Goal: Task Accomplishment & Management: Manage account settings

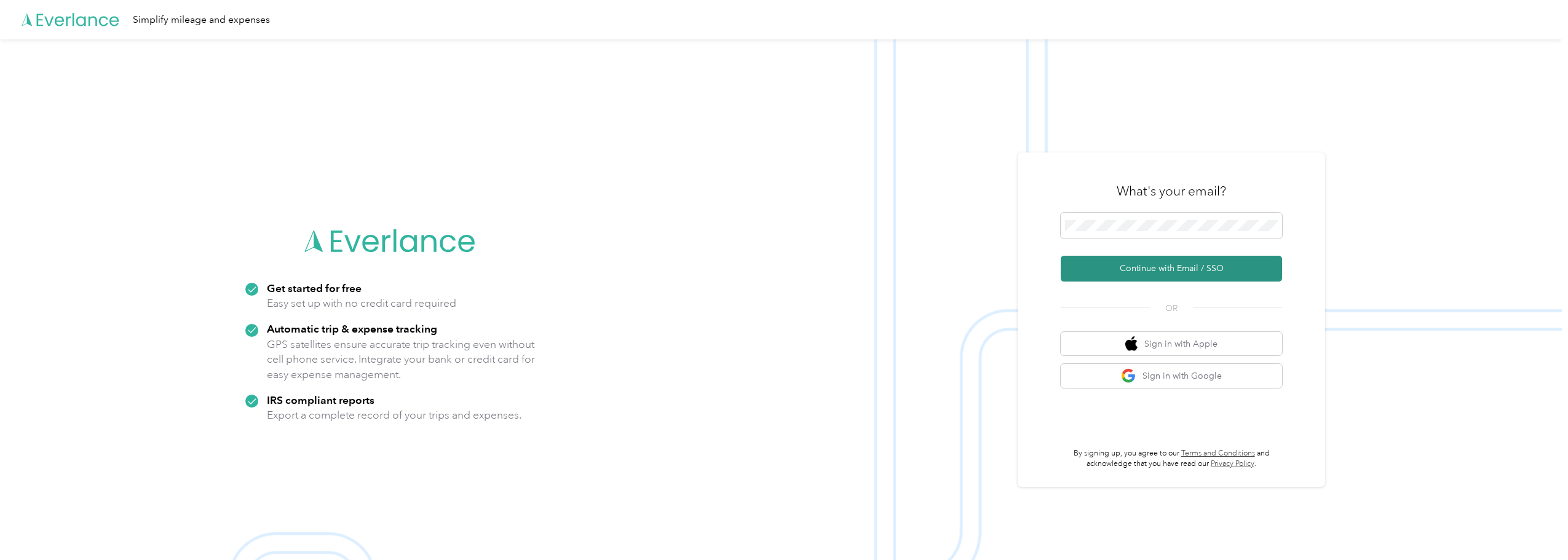
click at [1164, 271] on button "Continue with Email / SSO" at bounding box center [1171, 269] width 221 height 26
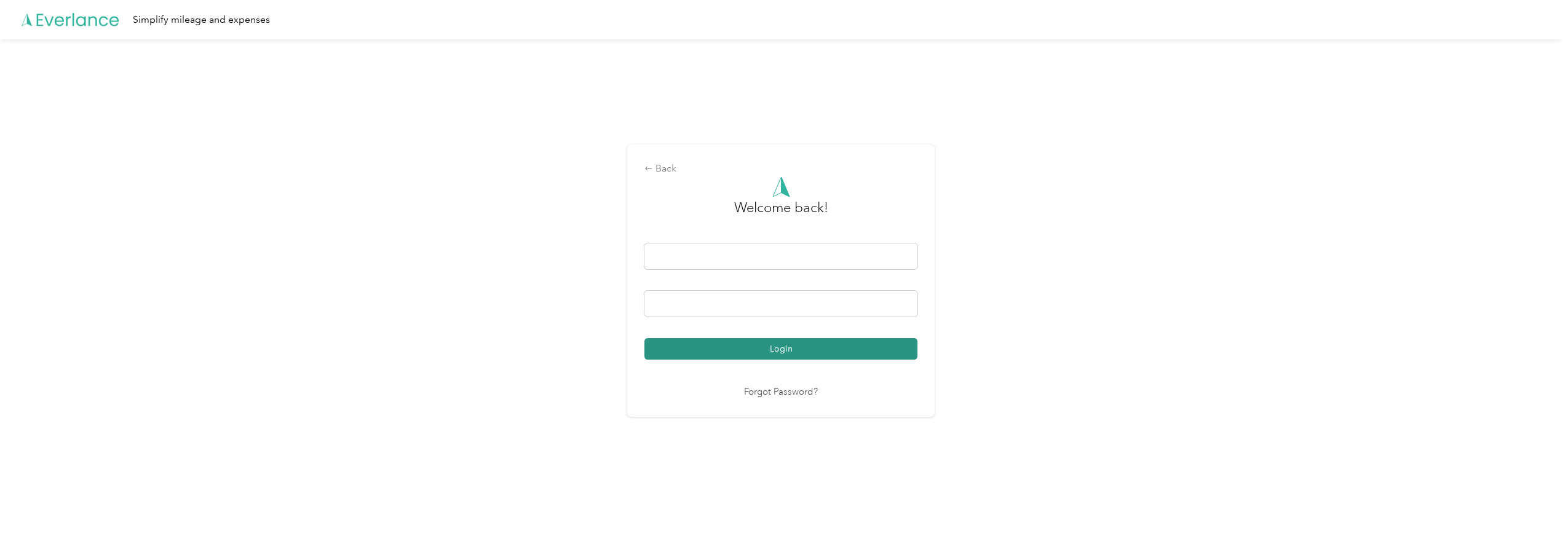
click at [787, 345] on button "Login" at bounding box center [780, 349] width 273 height 21
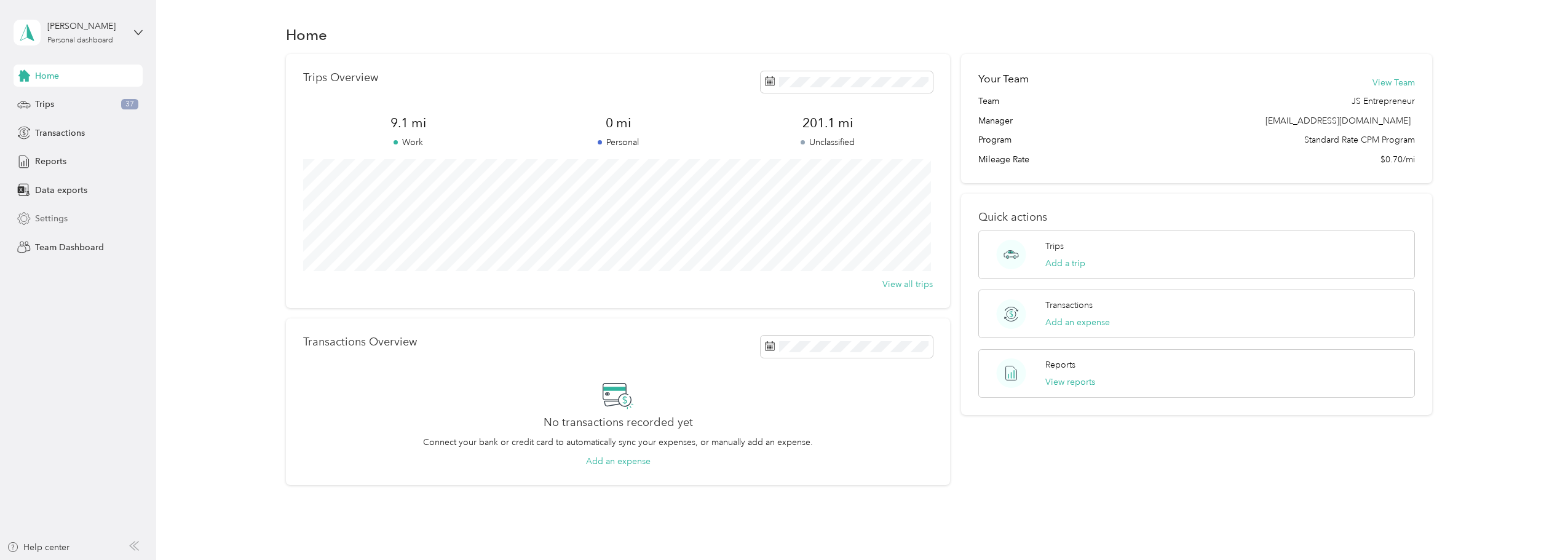
click at [51, 216] on span "Settings" at bounding box center [51, 218] width 33 height 13
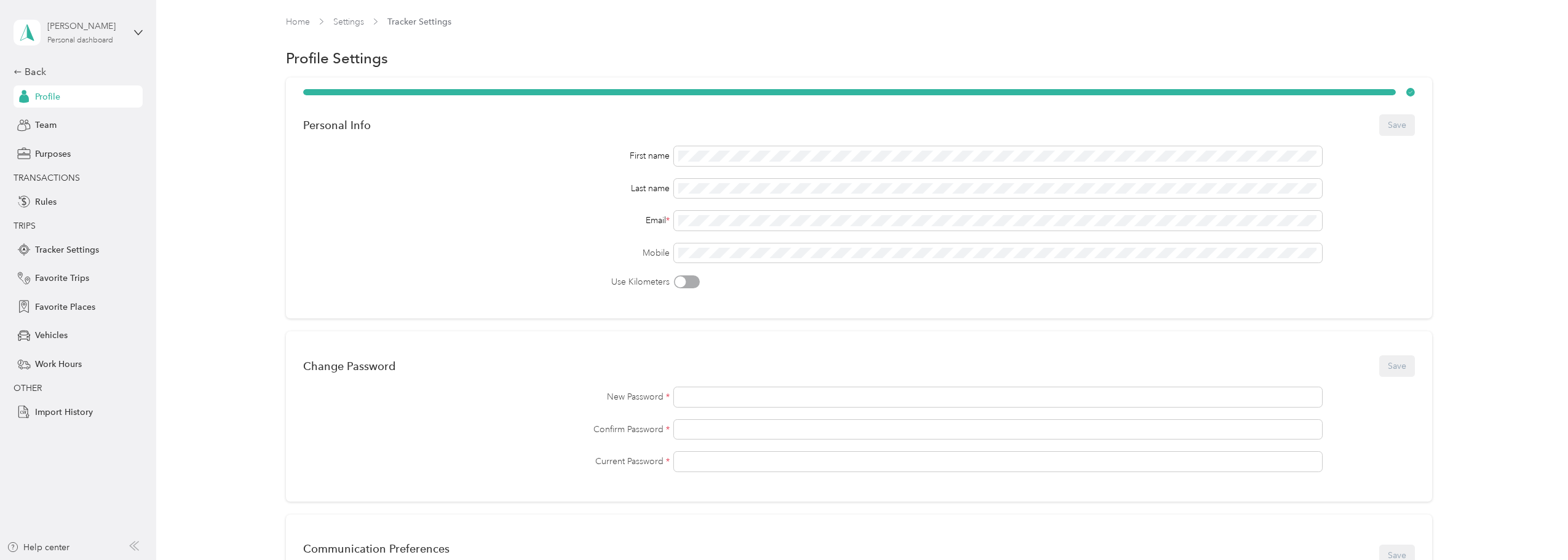
click at [68, 29] on div "[PERSON_NAME]" at bounding box center [85, 26] width 77 height 13
click at [92, 488] on aside "[PERSON_NAME] Personal dashboard Back Profile Team Purposes TRANSACTIONS Rules …" at bounding box center [78, 280] width 156 height 560
click at [27, 75] on div "Back" at bounding box center [75, 72] width 123 height 15
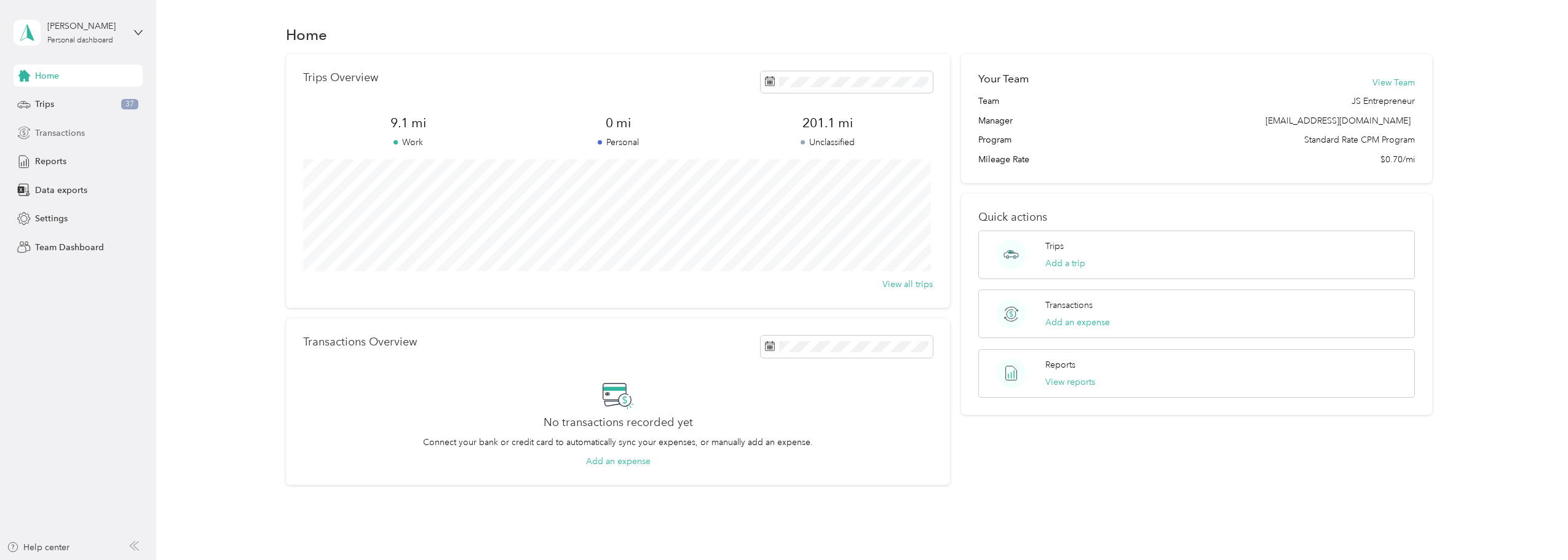
click at [55, 131] on span "Transactions" at bounding box center [60, 133] width 50 height 13
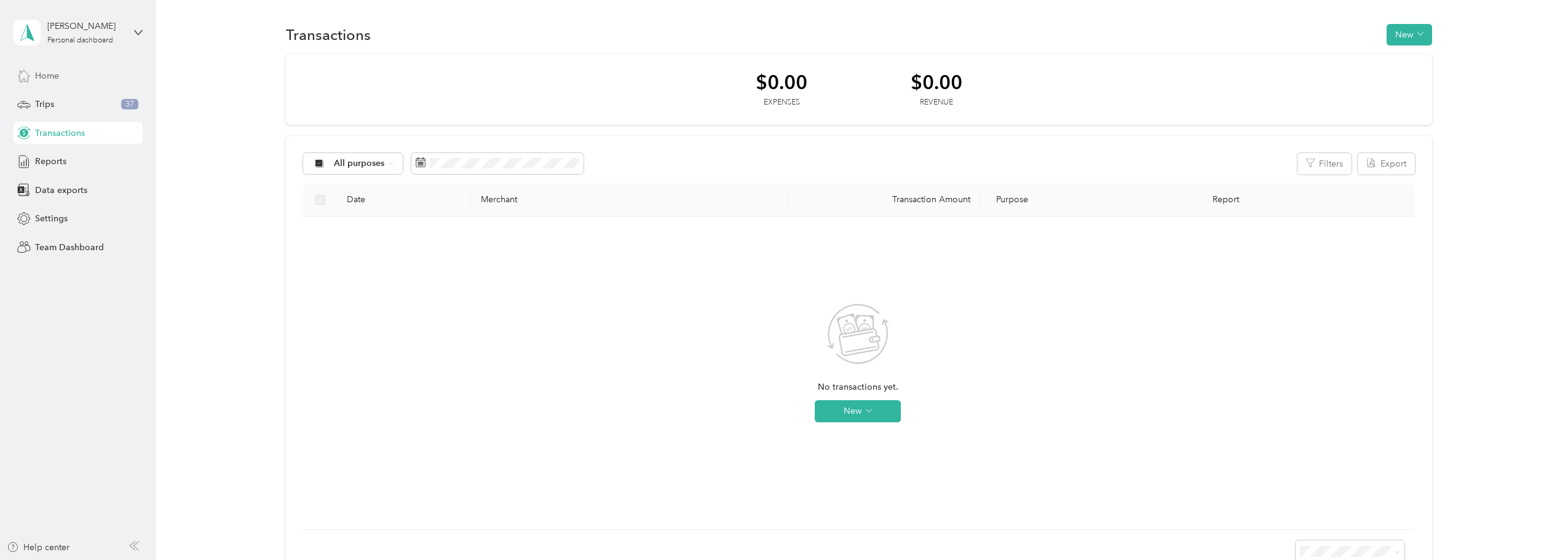
click at [51, 70] on span "Home" at bounding box center [47, 75] width 24 height 13
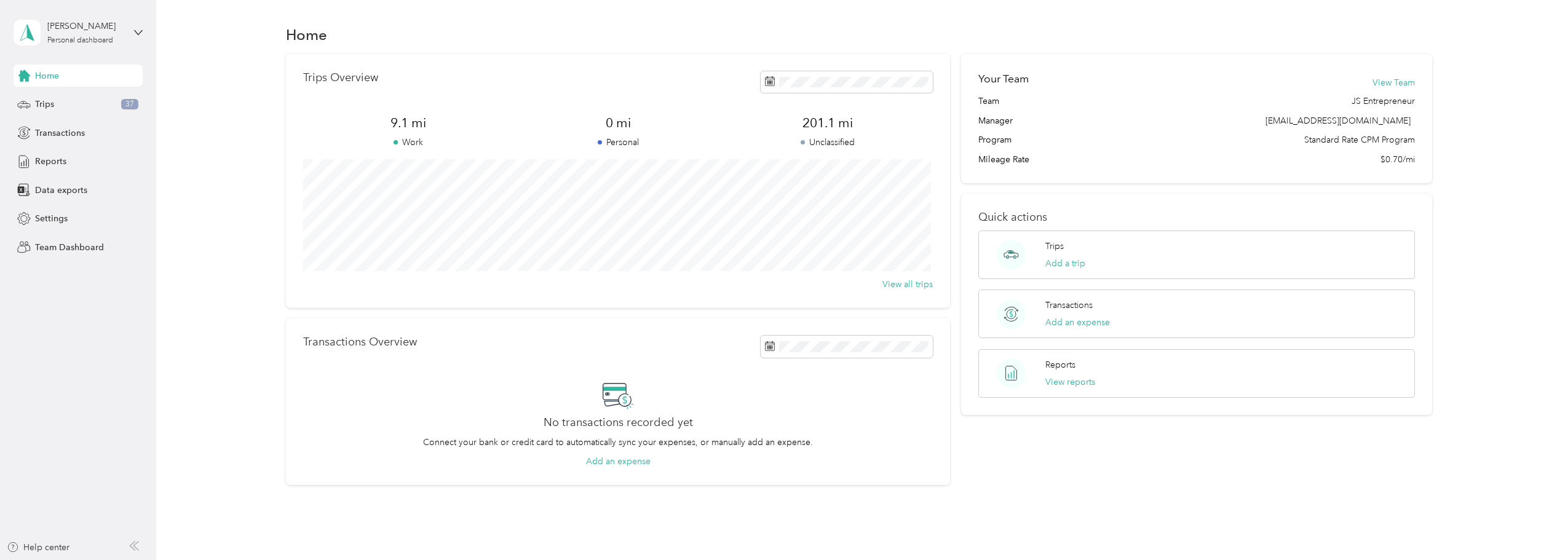
click at [133, 33] on div "[PERSON_NAME] Personal dashboard" at bounding box center [78, 33] width 129 height 43
click at [66, 321] on aside "[PERSON_NAME] Personal dashboard Home Trips 37 Transactions Reports Data export…" at bounding box center [78, 280] width 156 height 560
click at [53, 213] on span "Settings" at bounding box center [51, 218] width 33 height 13
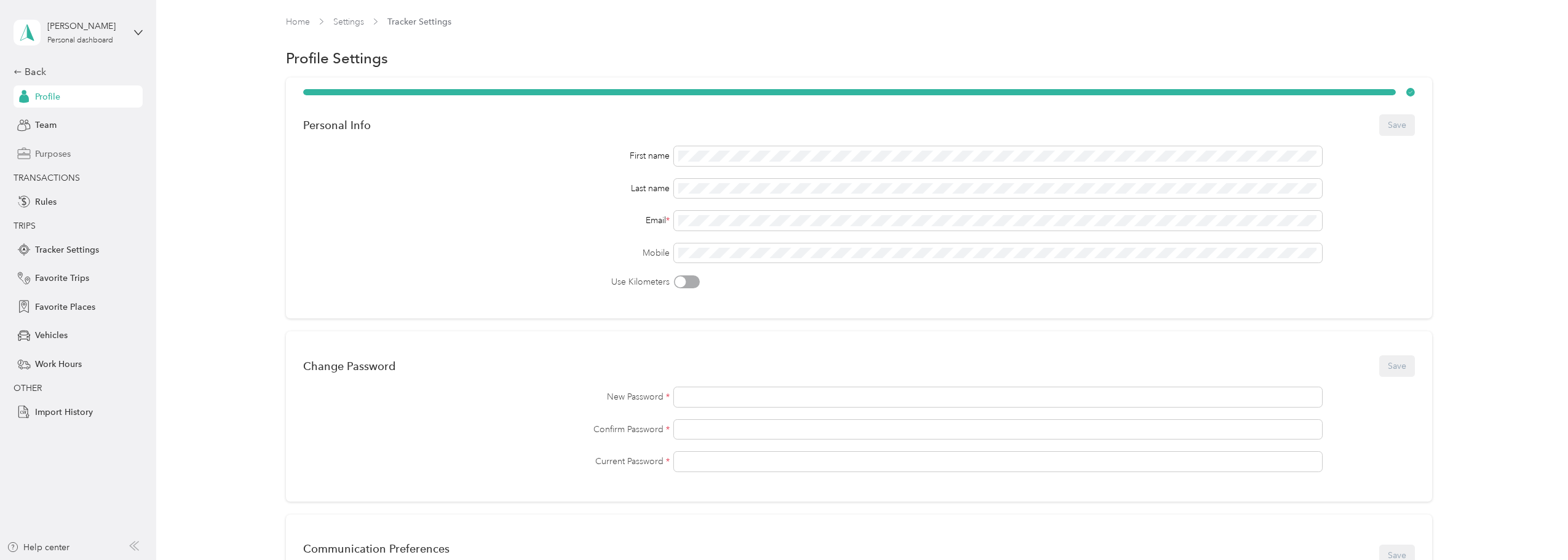
click at [53, 155] on span "Purposes" at bounding box center [53, 153] width 35 height 13
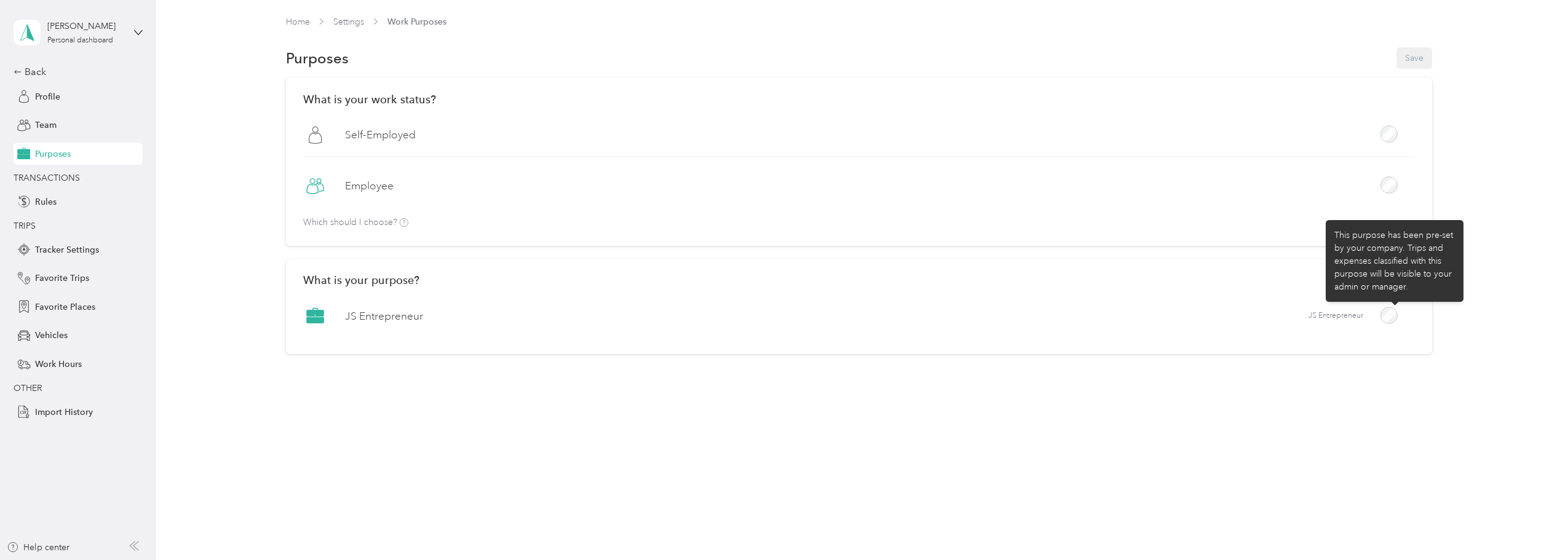
click at [1397, 319] on div at bounding box center [1389, 315] width 17 height 17
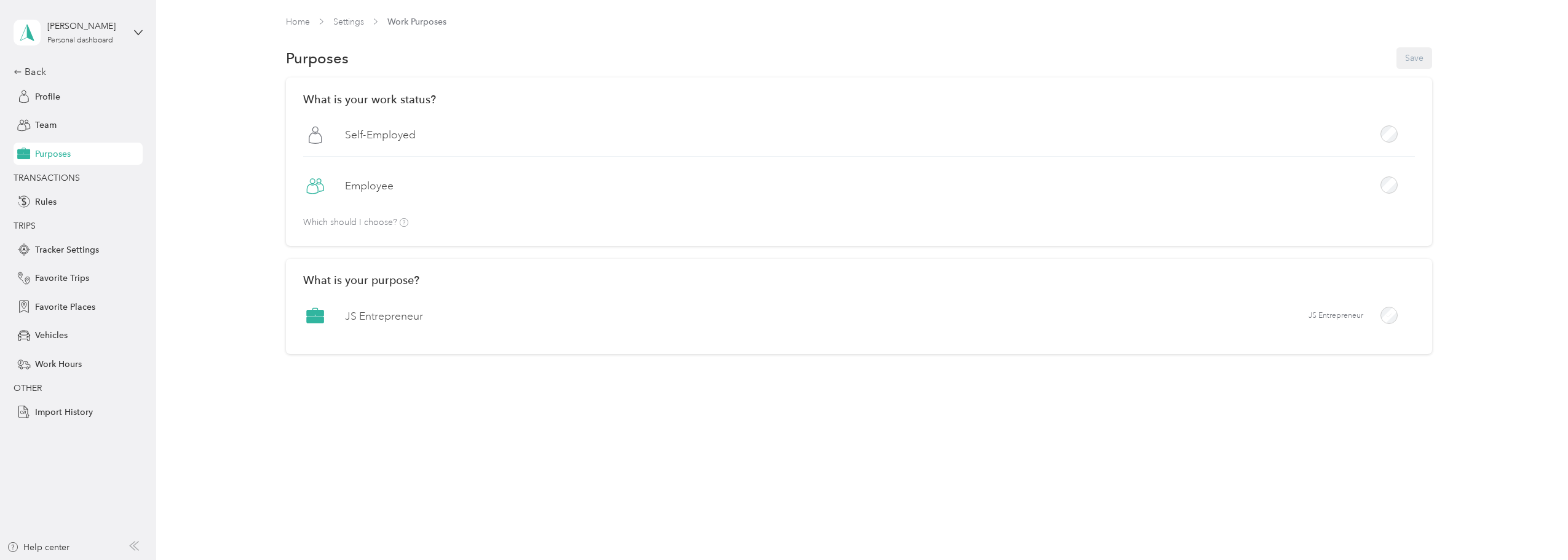
click at [377, 315] on label "JS Entrepreneur" at bounding box center [383, 316] width 78 height 15
click at [39, 201] on span "Rules" at bounding box center [46, 201] width 21 height 13
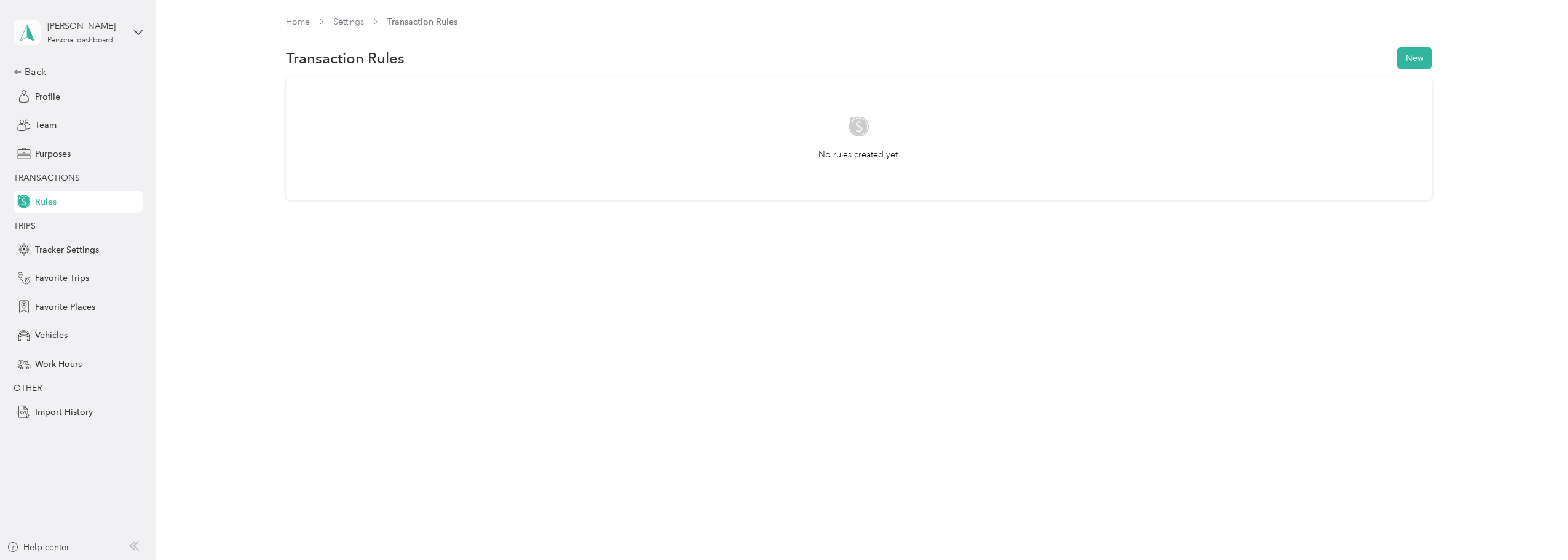
click at [26, 29] on icon at bounding box center [27, 33] width 19 height 17
click at [354, 337] on div "Home Settings Transaction Rules Transaction Rules New No rules created yet." at bounding box center [859, 280] width 1405 height 560
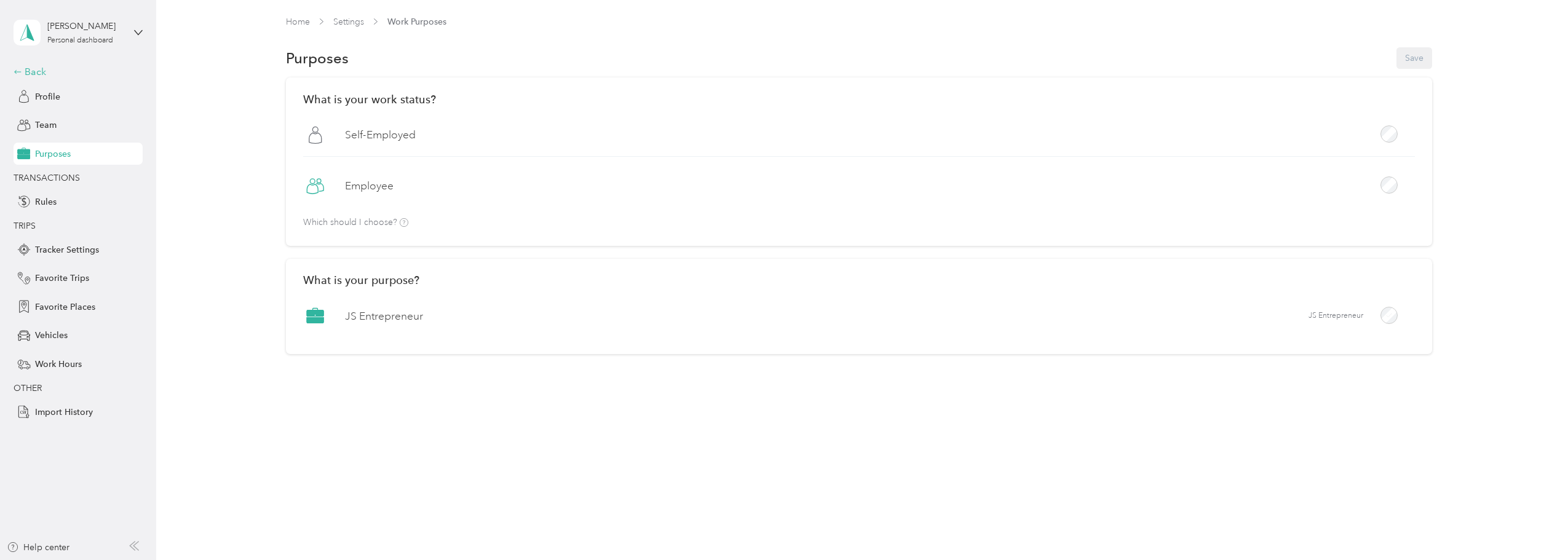
click at [16, 72] on icon at bounding box center [17, 71] width 7 height 4
